Goal: Check status: Verify the current state of an ongoing process or item

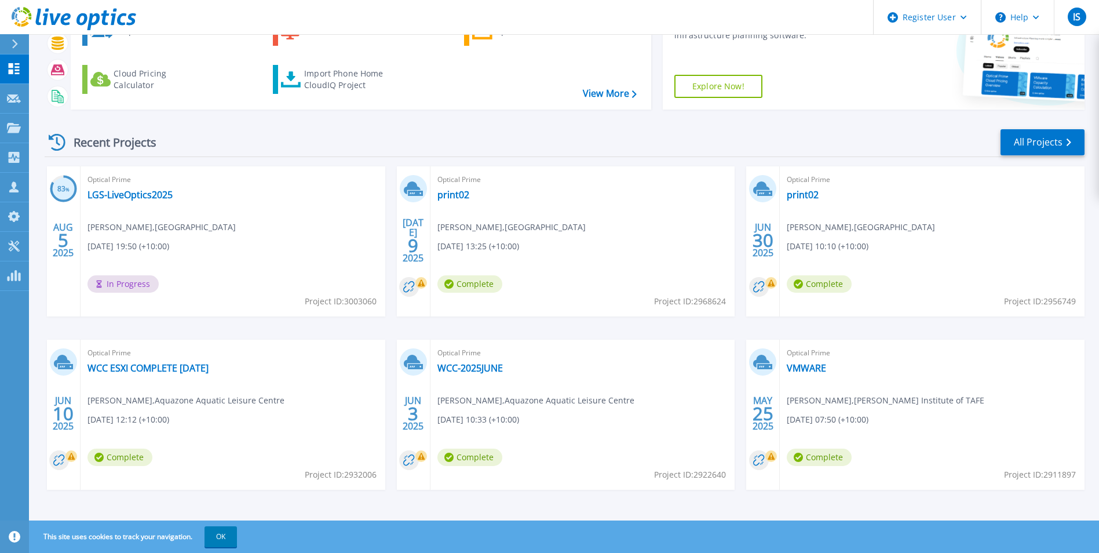
scroll to position [89, 0]
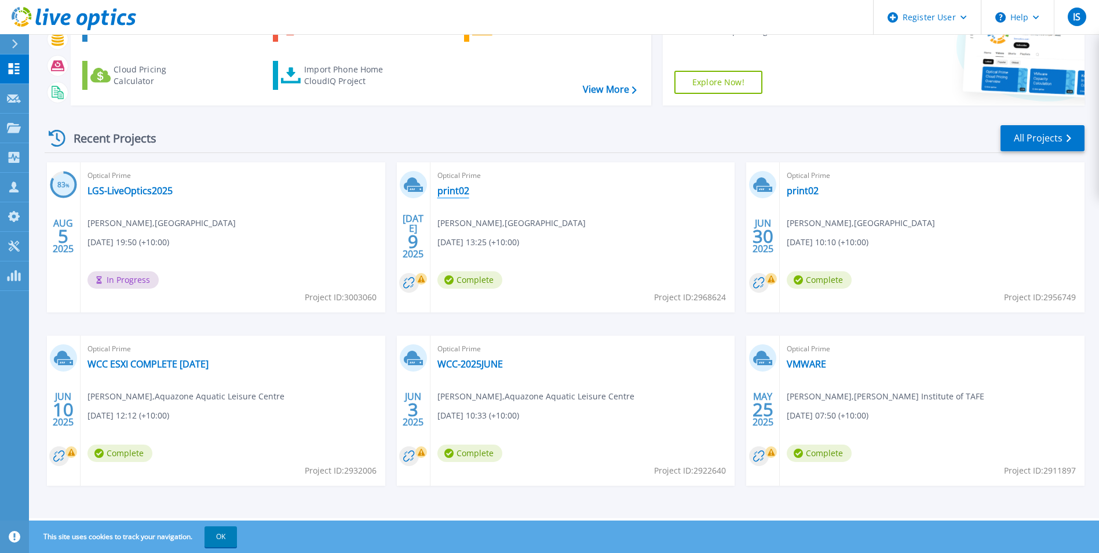
click at [444, 188] on link "print02" at bounding box center [453, 191] width 32 height 12
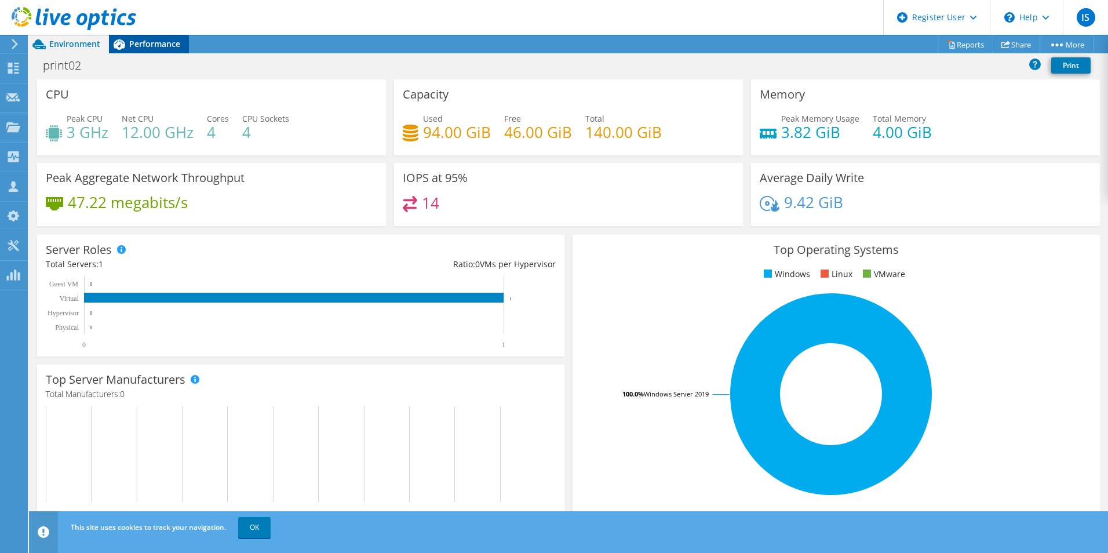
click at [157, 42] on span "Performance" at bounding box center [154, 43] width 51 height 11
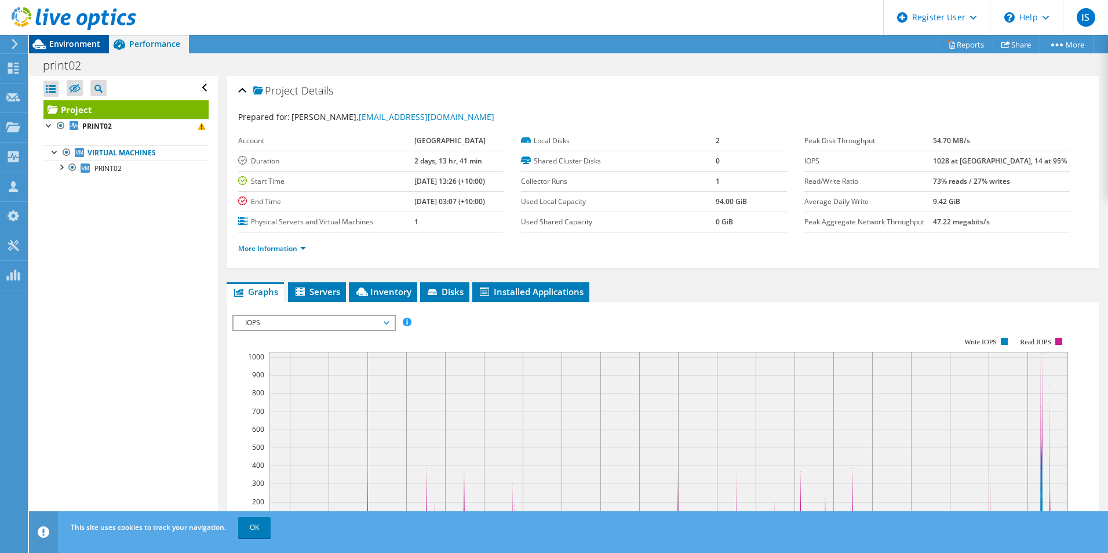
click at [76, 44] on span "Environment" at bounding box center [74, 43] width 51 height 11
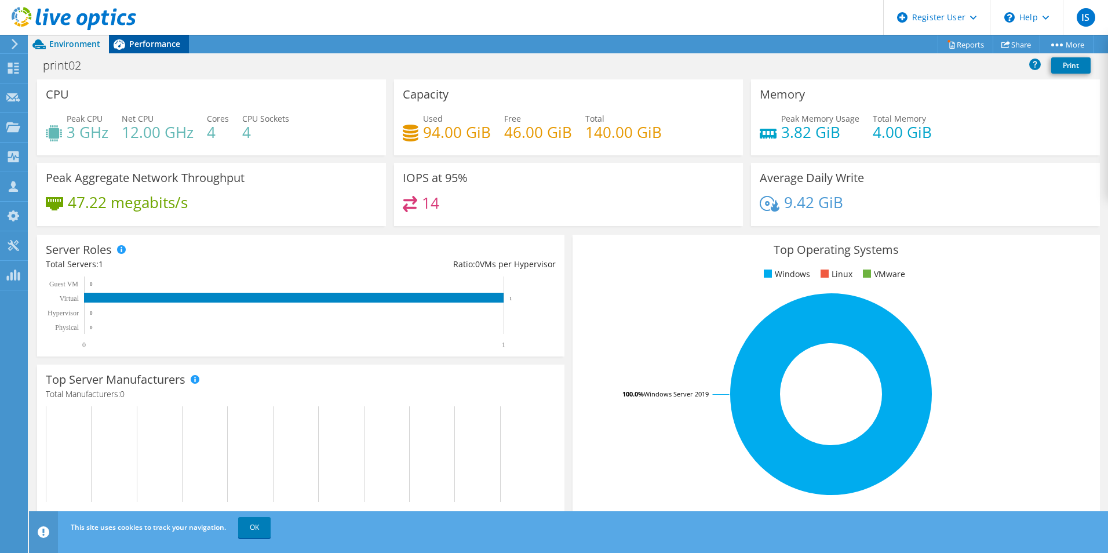
click at [153, 45] on span "Performance" at bounding box center [154, 43] width 51 height 11
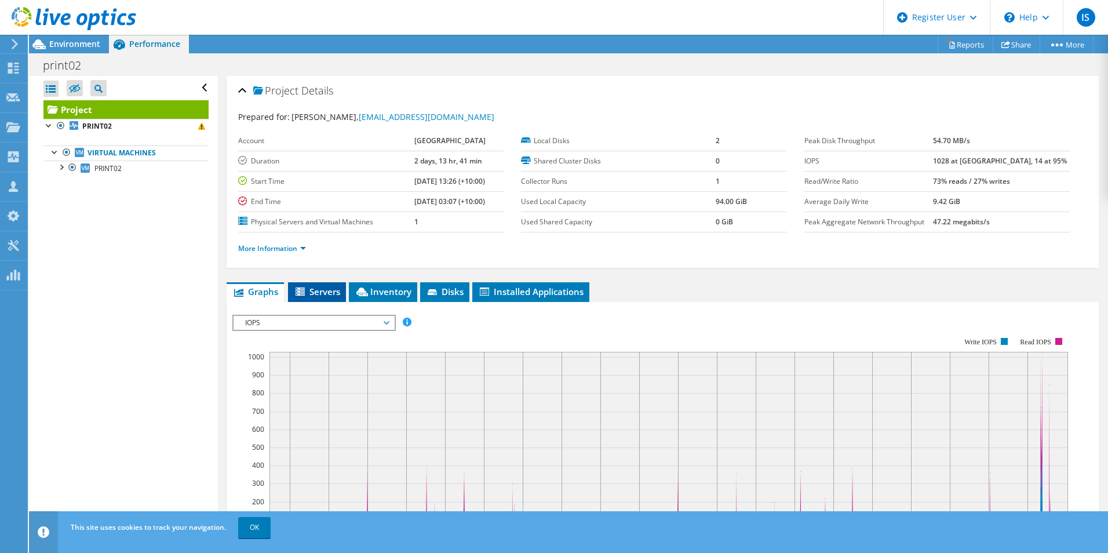
click at [309, 297] on span "Servers" at bounding box center [317, 292] width 46 height 12
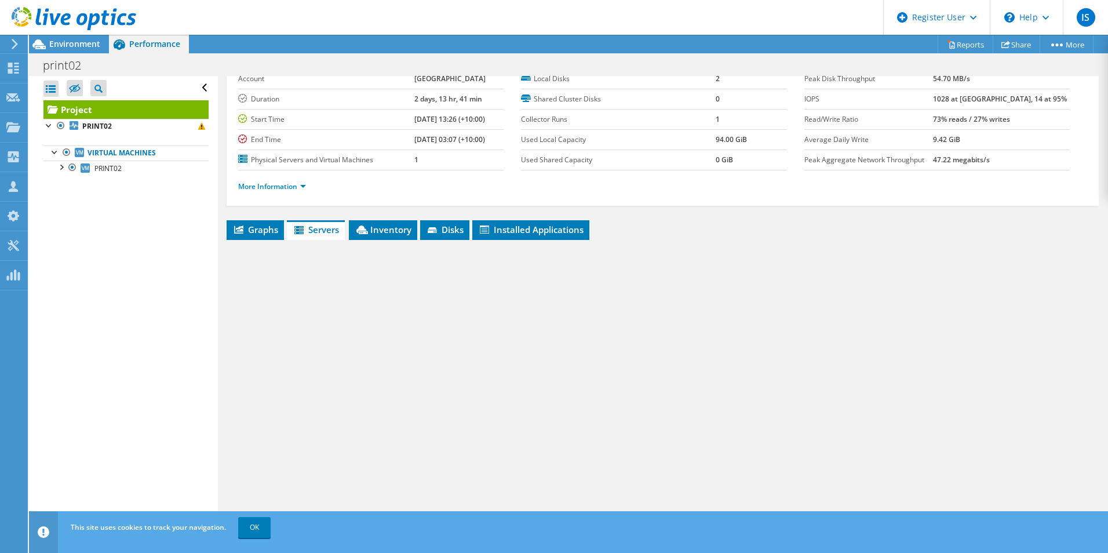
scroll to position [85, 0]
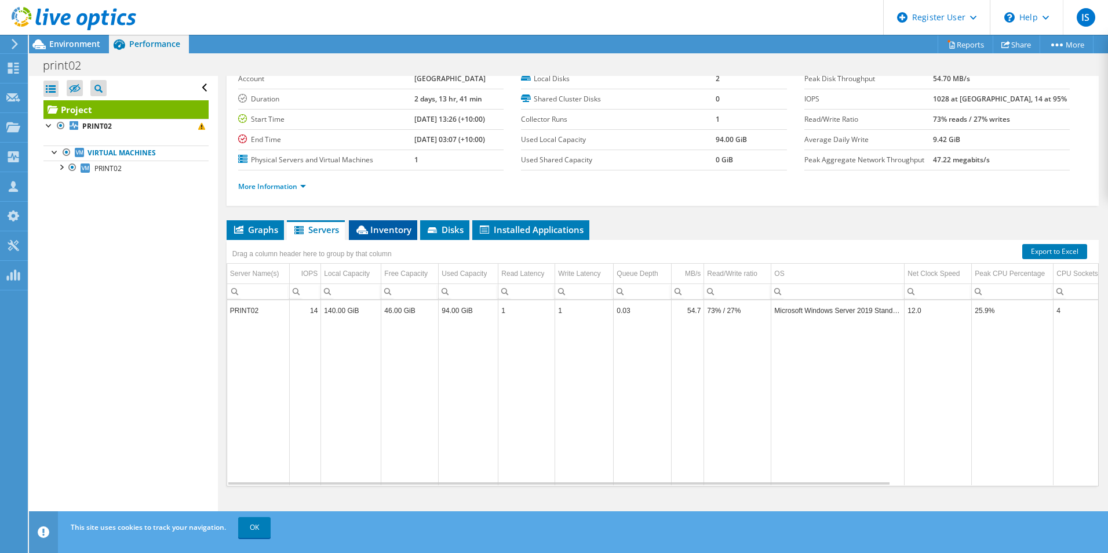
click at [378, 225] on span "Inventory" at bounding box center [383, 230] width 57 height 12
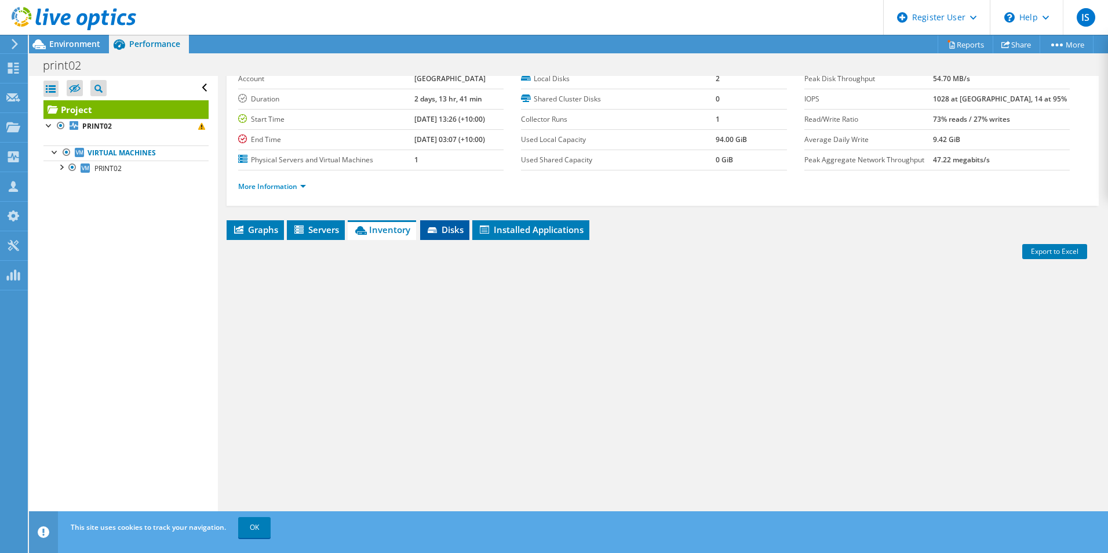
click at [457, 230] on span "Disks" at bounding box center [445, 230] width 38 height 12
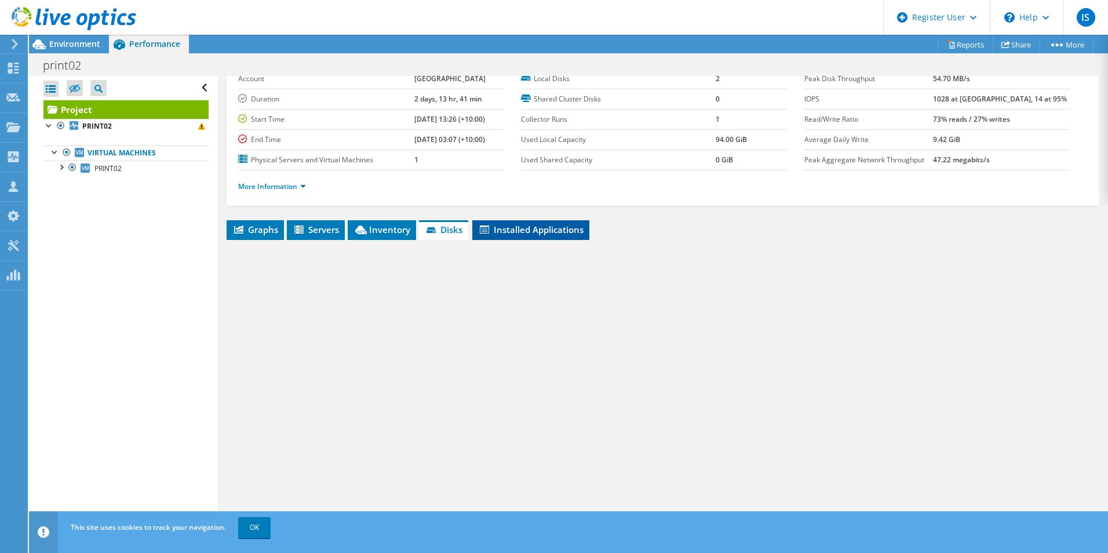
click at [510, 238] on li "Installed Applications" at bounding box center [530, 230] width 117 height 20
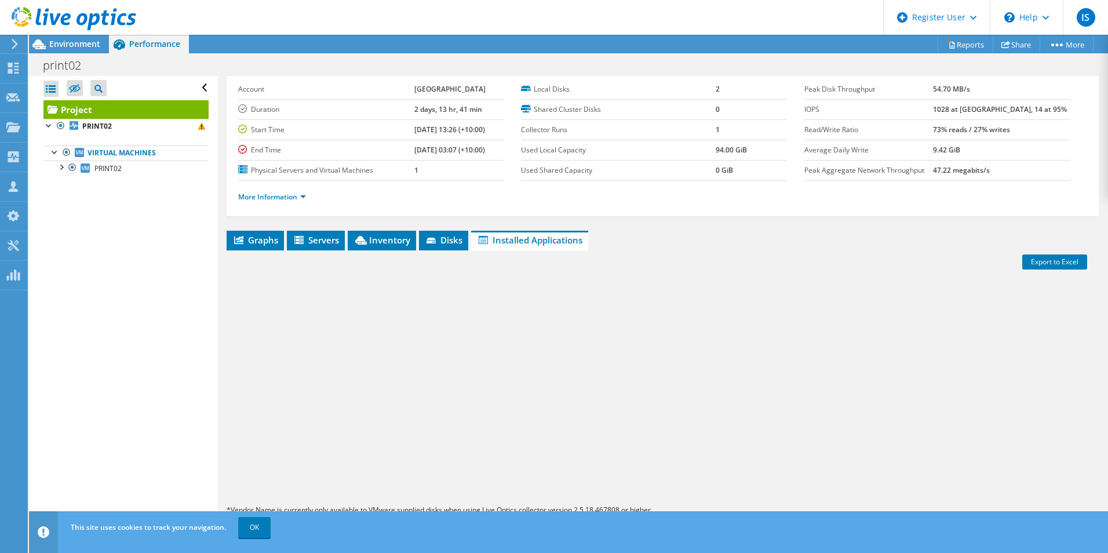
scroll to position [0, 0]
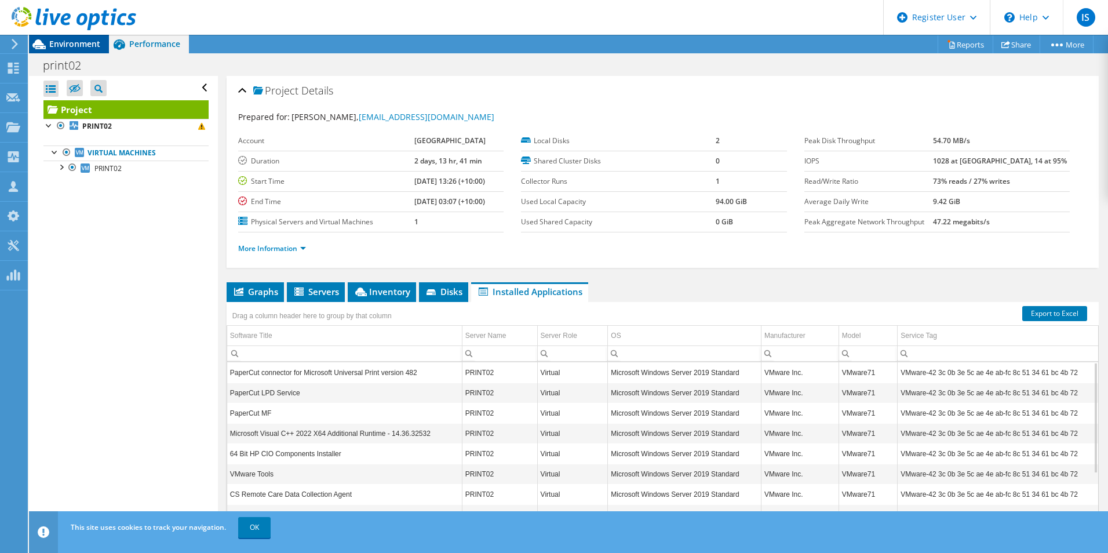
click at [73, 44] on span "Environment" at bounding box center [74, 43] width 51 height 11
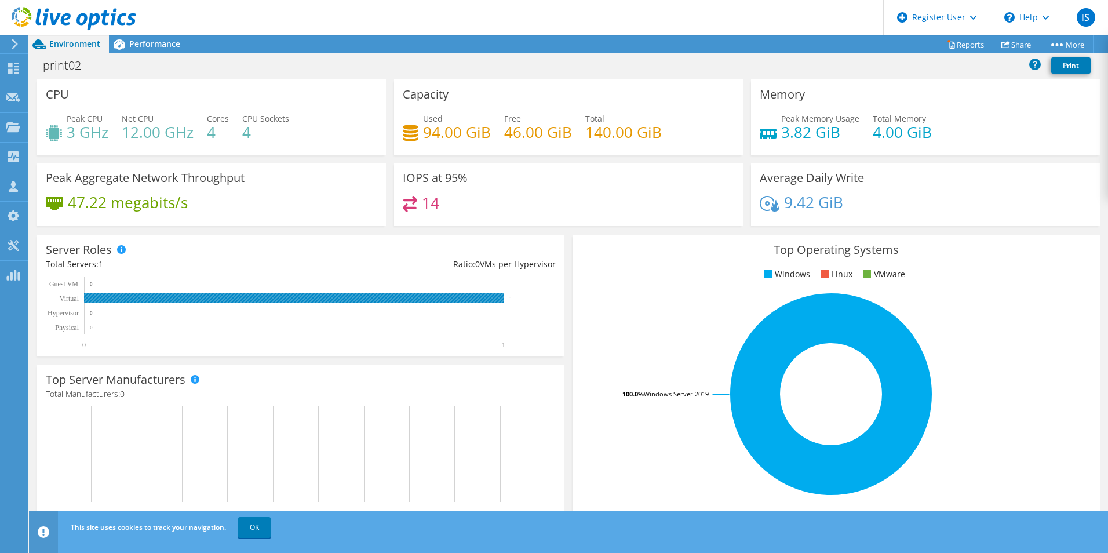
scroll to position [85, 0]
click at [108, 298] on rect at bounding box center [293, 298] width 419 height 10
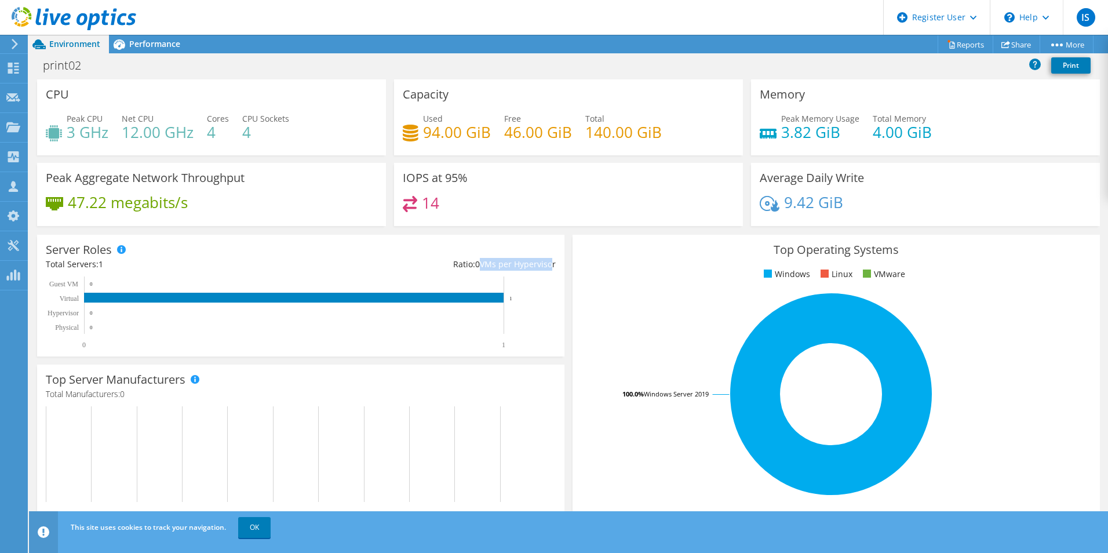
drag, startPoint x: 476, startPoint y: 264, endPoint x: 542, endPoint y: 268, distance: 66.2
click at [542, 268] on div "Ratio: 0 VMs per Hypervisor" at bounding box center [428, 264] width 255 height 13
drag, startPoint x: 542, startPoint y: 268, endPoint x: 480, endPoint y: 274, distance: 61.7
click at [480, 274] on div "Server Roles Physical Servers represent bare metal servers that were targets of…" at bounding box center [300, 296] width 527 height 122
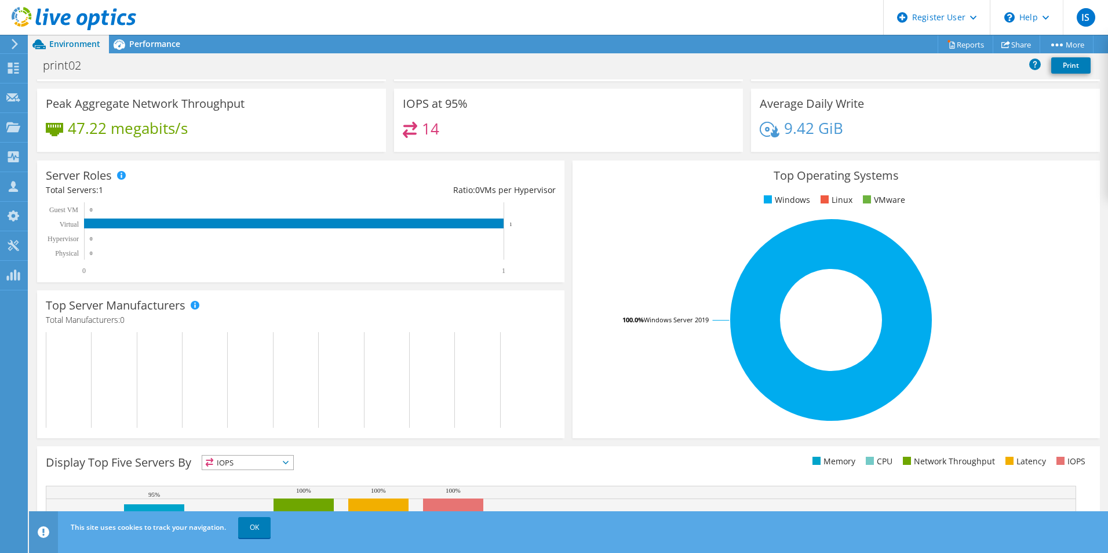
scroll to position [0, 0]
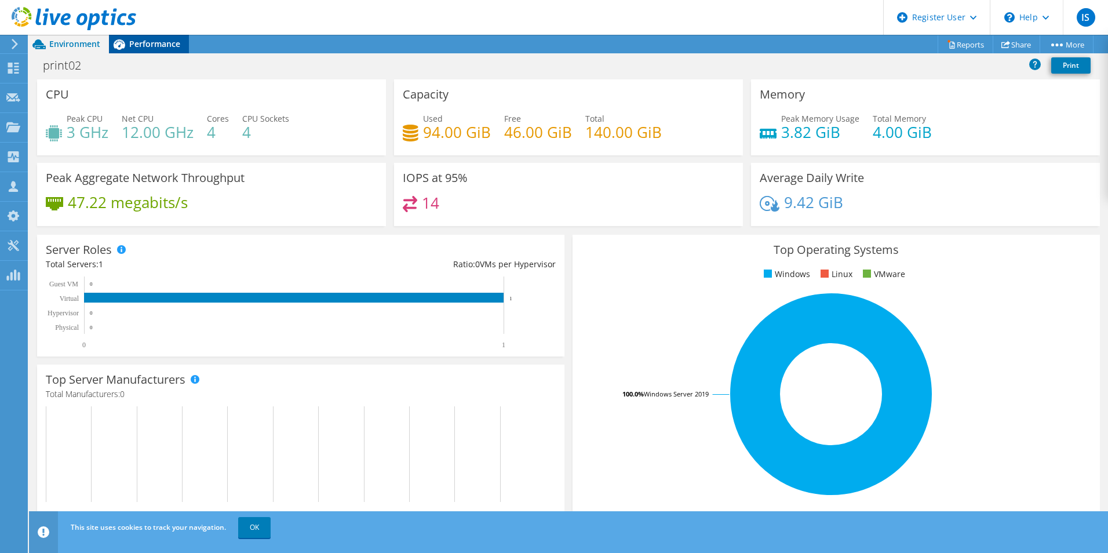
click at [150, 42] on span "Performance" at bounding box center [154, 43] width 51 height 11
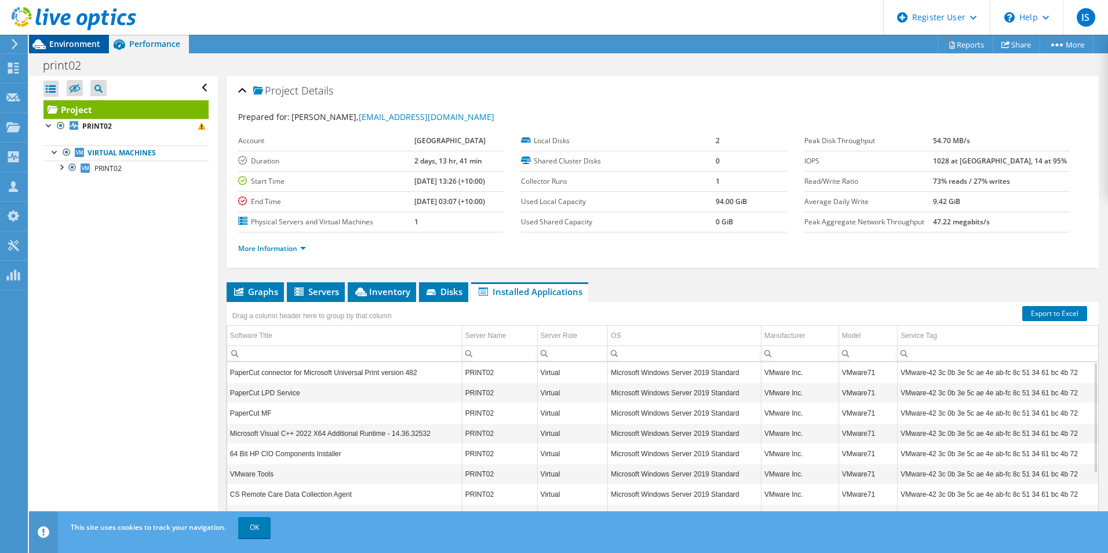
click at [97, 45] on span "Environment" at bounding box center [74, 43] width 51 height 11
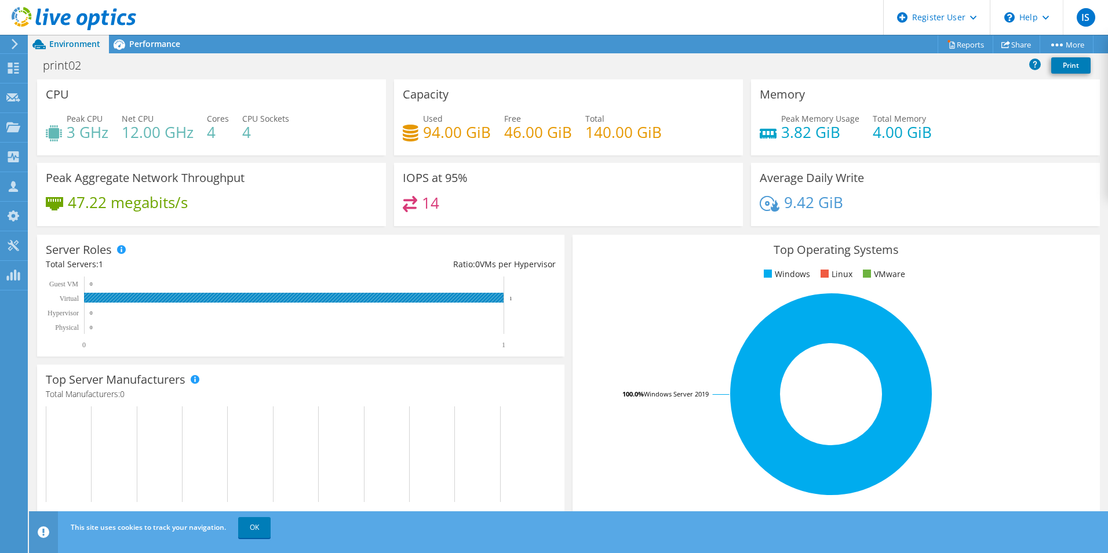
scroll to position [85, 0]
